Goal: Task Accomplishment & Management: Manage account settings

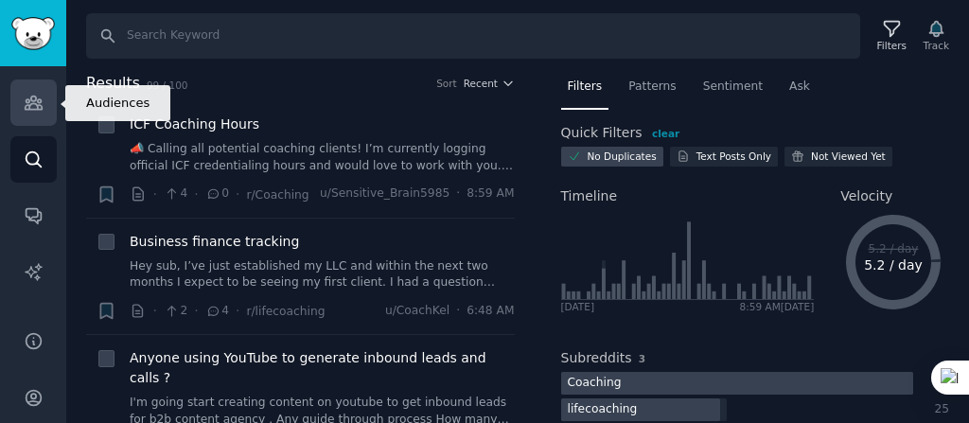
click at [27, 105] on icon "Sidebar" at bounding box center [33, 103] width 17 height 13
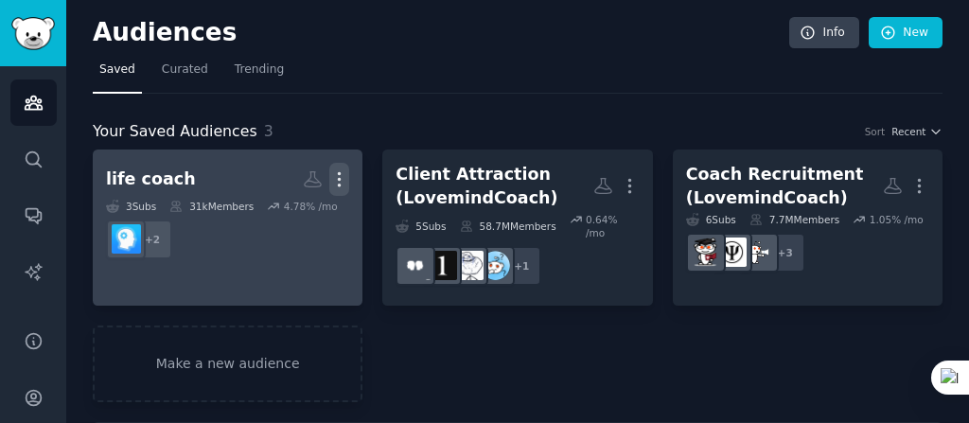
click at [343, 175] on icon "button" at bounding box center [339, 179] width 20 height 20
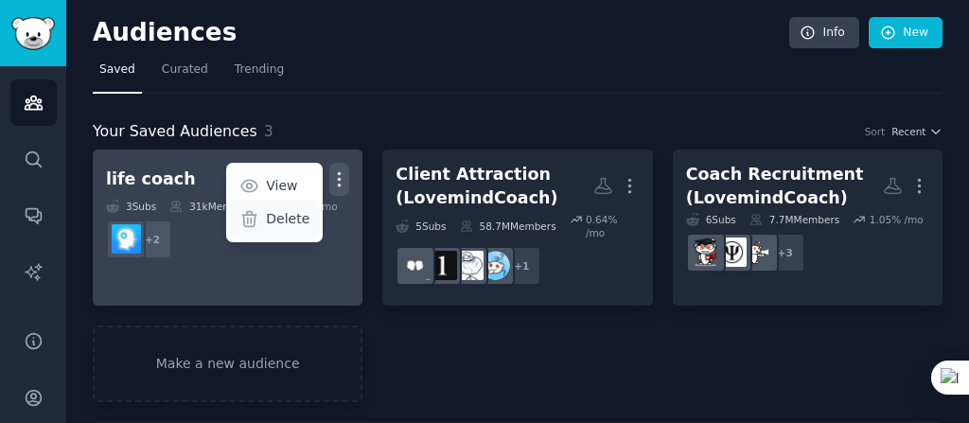
click at [299, 216] on p "Delete" at bounding box center [288, 219] width 44 height 20
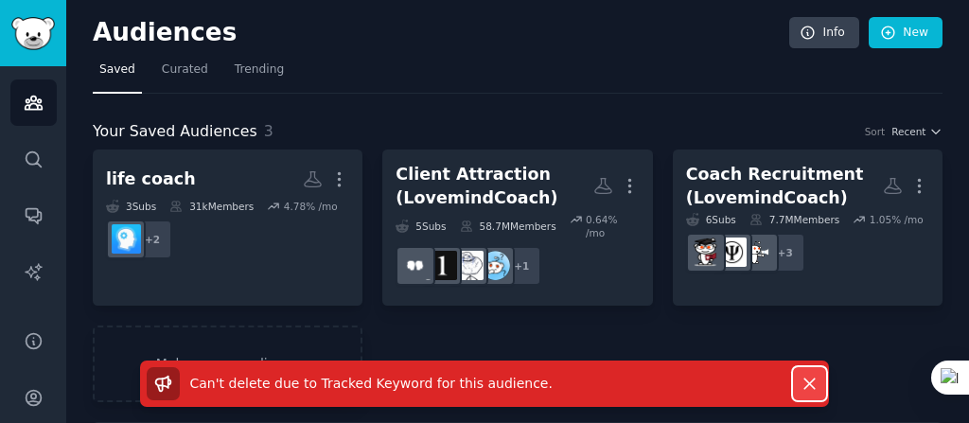
click at [812, 378] on icon "button" at bounding box center [810, 384] width 20 height 20
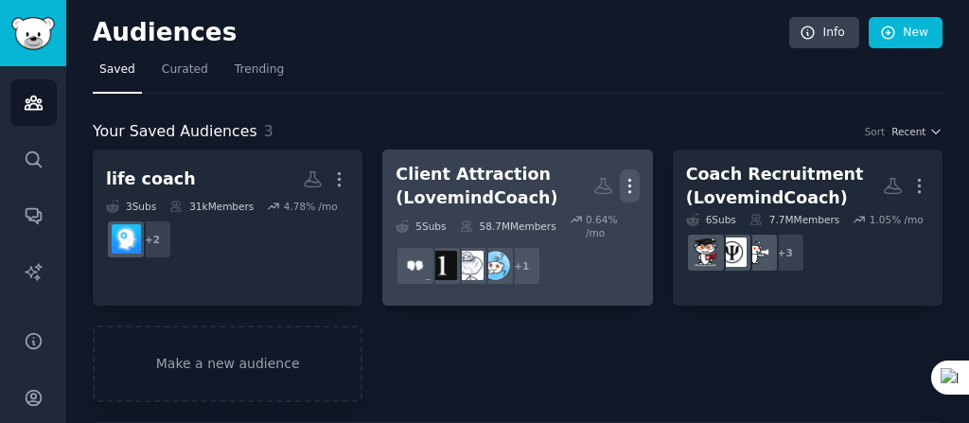
click at [626, 186] on icon "button" at bounding box center [630, 186] width 20 height 20
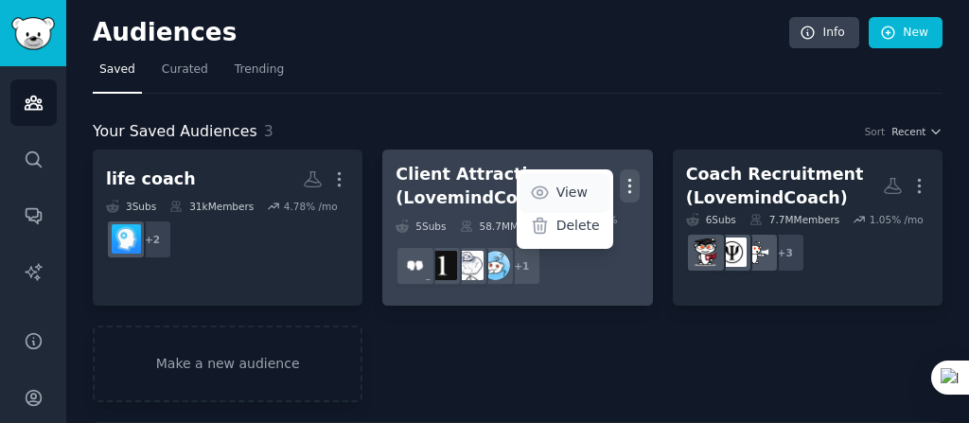
click at [578, 188] on p "View" at bounding box center [572, 193] width 31 height 20
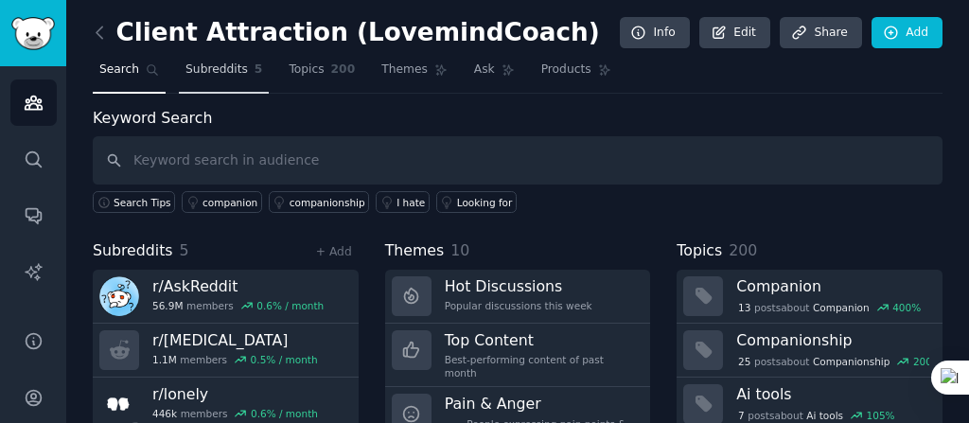
click at [204, 68] on span "Subreddits" at bounding box center [217, 70] width 62 height 17
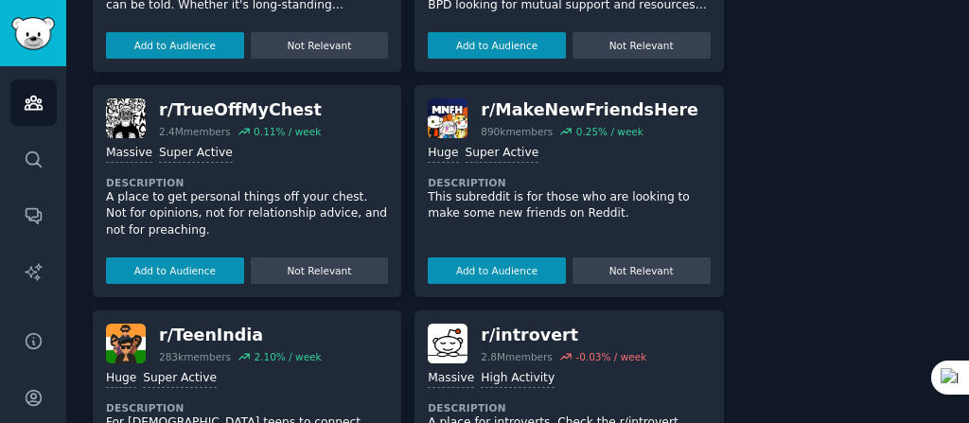
scroll to position [1313, 0]
click at [466, 266] on button "Add to Audience" at bounding box center [497, 270] width 138 height 27
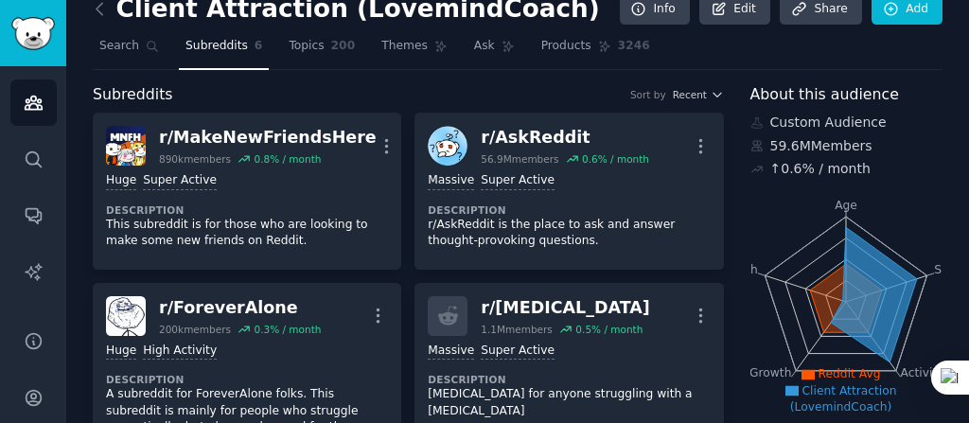
scroll to position [0, 0]
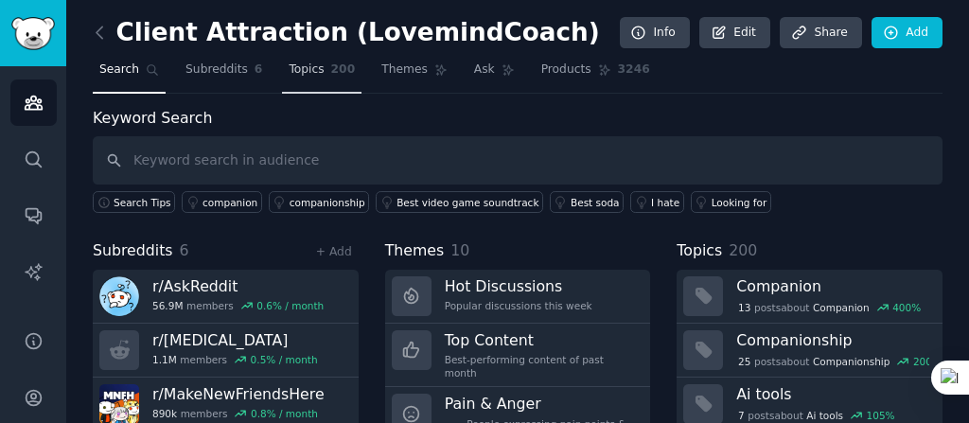
click at [312, 62] on link "Topics 200" at bounding box center [322, 74] width 80 height 39
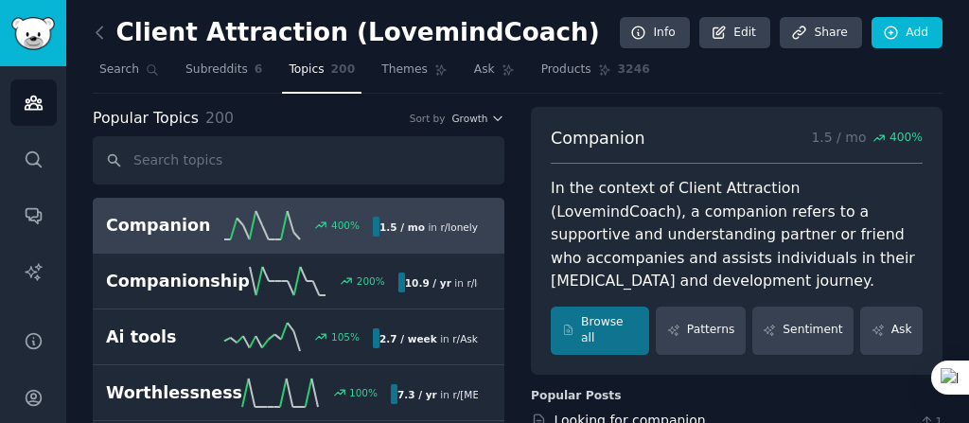
click at [821, 83] on nav "Search Subreddits 6 Topics 200 Themes Ask Products 3246" at bounding box center [518, 74] width 850 height 39
click at [555, 75] on span "Products" at bounding box center [566, 70] width 50 height 17
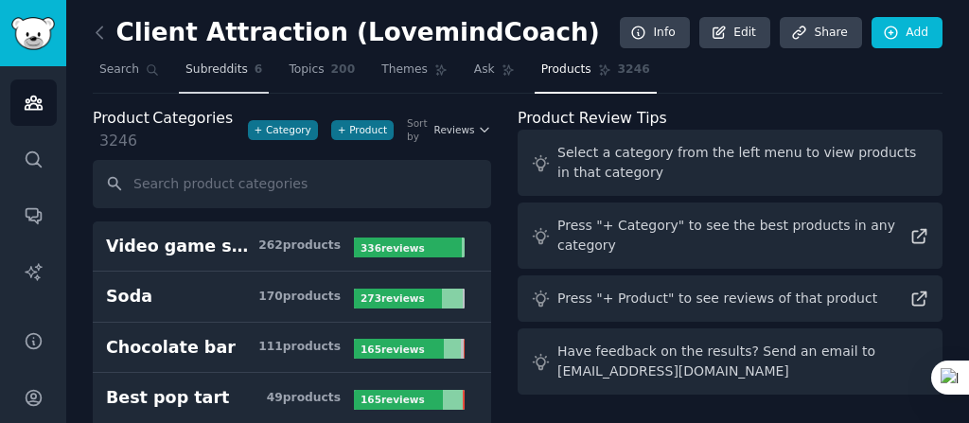
click at [209, 74] on span "Subreddits" at bounding box center [217, 70] width 62 height 17
